Goal: Information Seeking & Learning: Learn about a topic

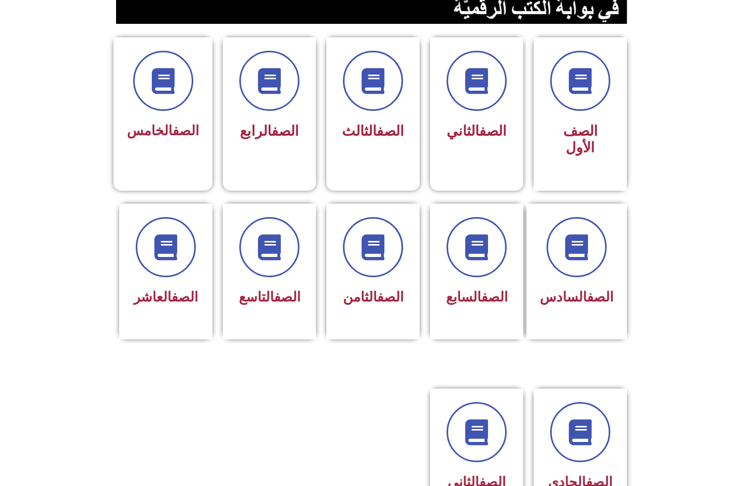
scroll to position [253, 0]
click at [385, 267] on span at bounding box center [373, 247] width 60 height 60
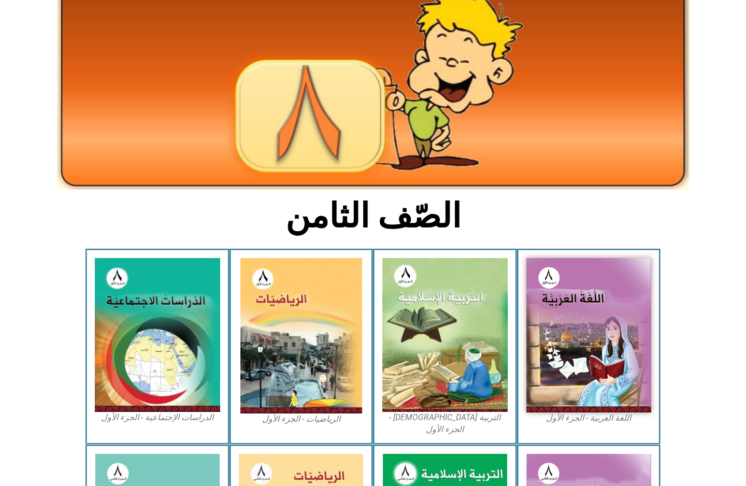
scroll to position [96, 0]
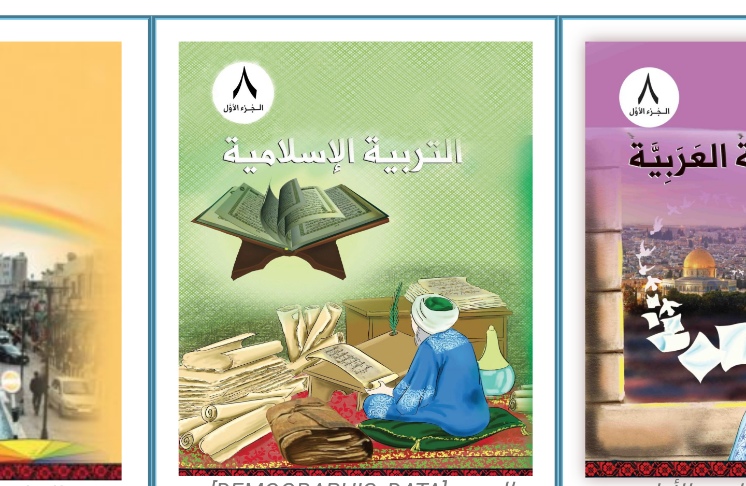
click at [382, 235] on img at bounding box center [444, 312] width 125 height 154
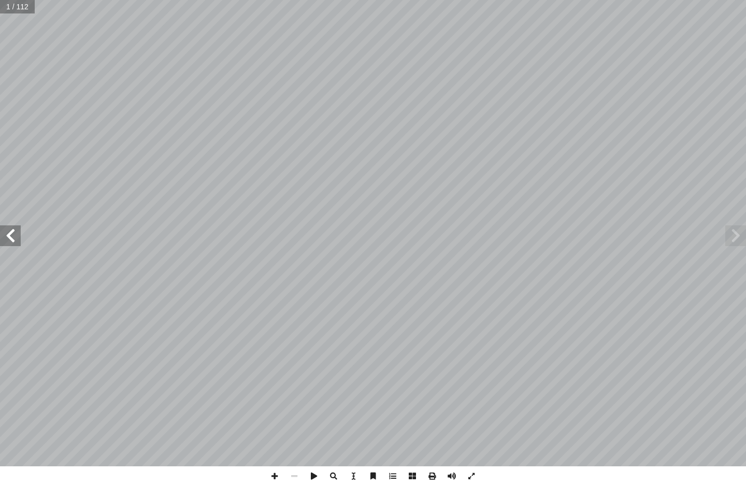
click at [734, 228] on span at bounding box center [735, 235] width 21 height 21
click at [8, 245] on span at bounding box center [10, 235] width 21 height 21
click at [6, 239] on span at bounding box center [10, 235] width 21 height 21
